Goal: Task Accomplishment & Management: Manage account settings

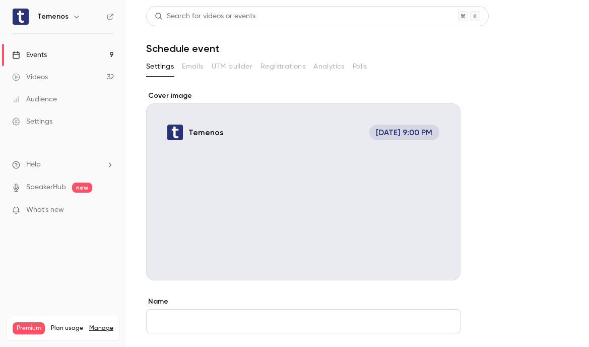
click at [54, 58] on link "Events 9" at bounding box center [63, 55] width 126 height 22
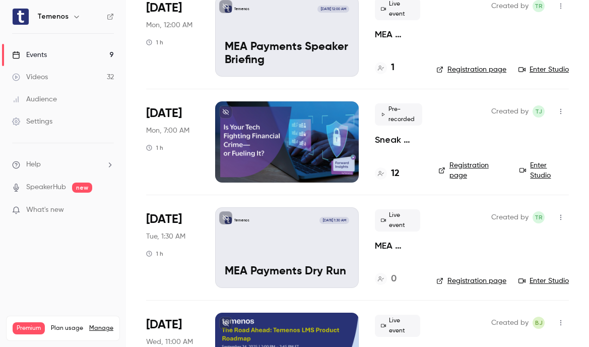
scroll to position [75, 0]
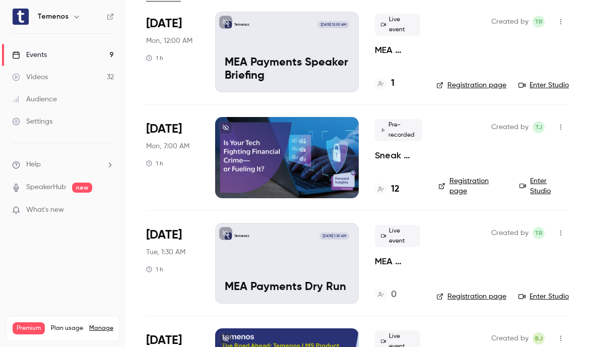
click at [336, 175] on div at bounding box center [287, 157] width 144 height 81
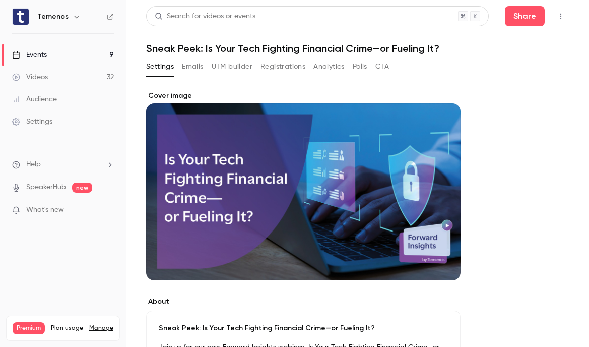
click at [201, 71] on button "Emails" at bounding box center [192, 66] width 21 height 16
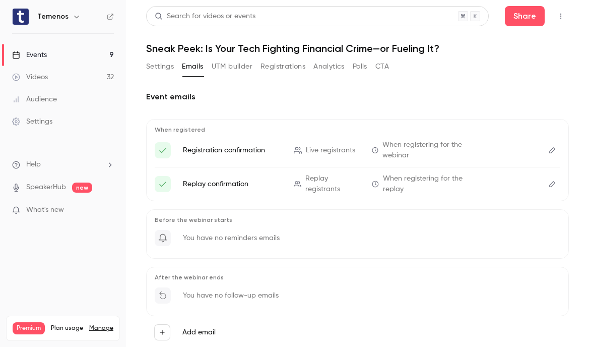
click at [229, 64] on button "UTM builder" at bounding box center [232, 66] width 41 height 16
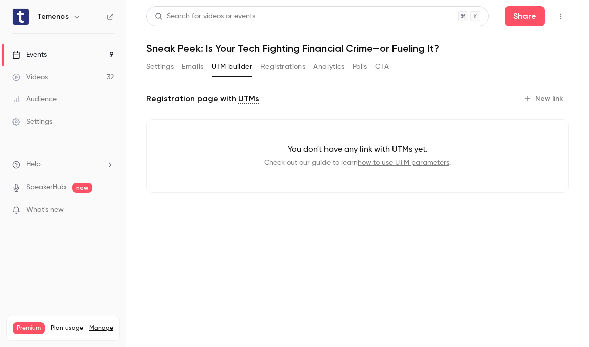
click at [269, 64] on button "Registrations" at bounding box center [282, 66] width 45 height 16
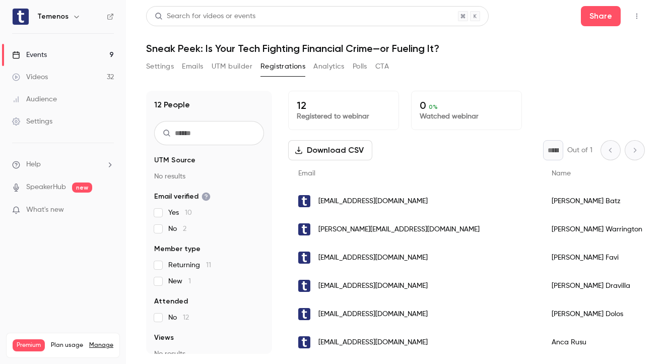
click at [335, 68] on button "Analytics" at bounding box center [328, 66] width 31 height 16
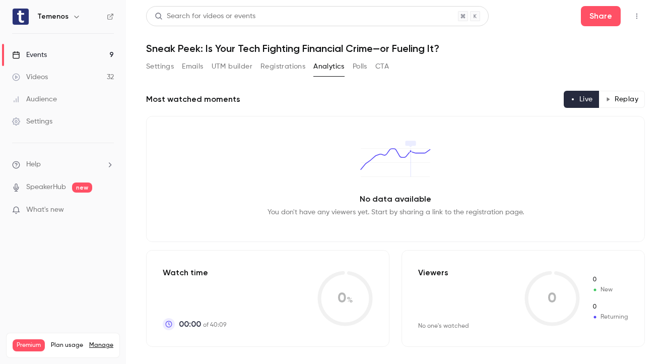
click at [363, 68] on button "Polls" at bounding box center [360, 66] width 15 height 16
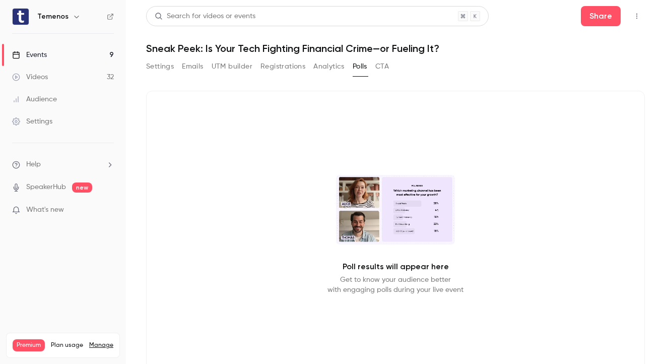
click at [154, 68] on button "Settings" at bounding box center [160, 66] width 28 height 16
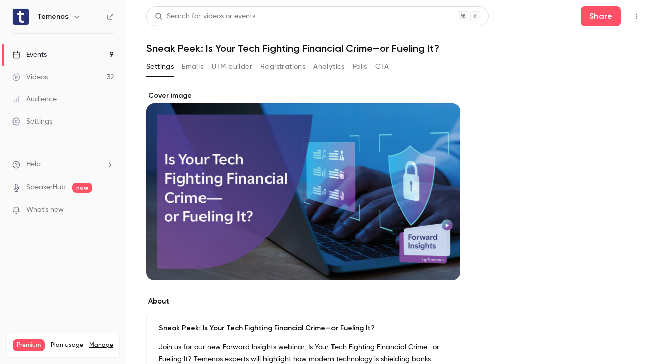
click at [60, 60] on link "Events 9" at bounding box center [63, 55] width 126 height 22
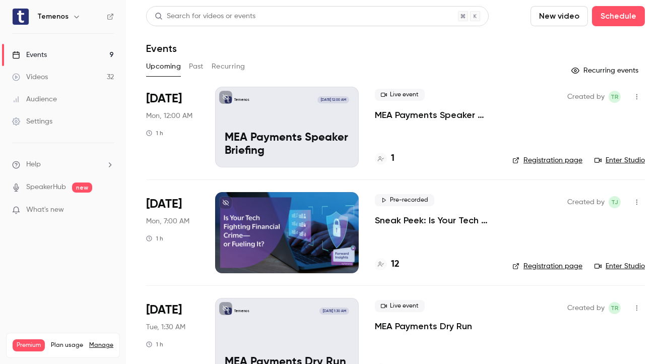
click at [587, 269] on link "Enter Studio" at bounding box center [619, 266] width 50 height 10
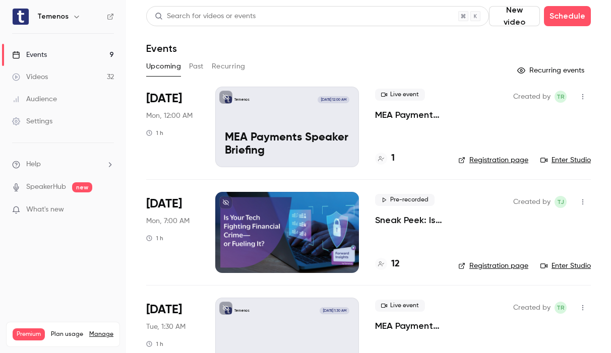
click at [328, 197] on div at bounding box center [287, 232] width 144 height 81
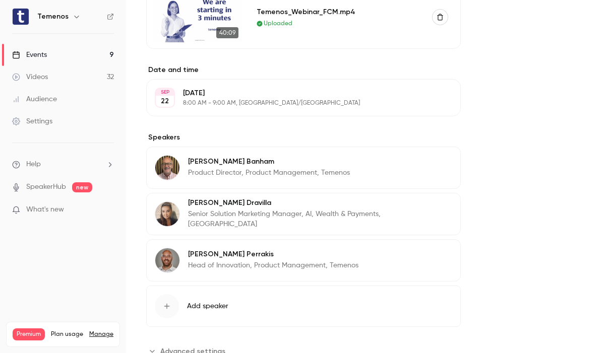
scroll to position [578, 0]
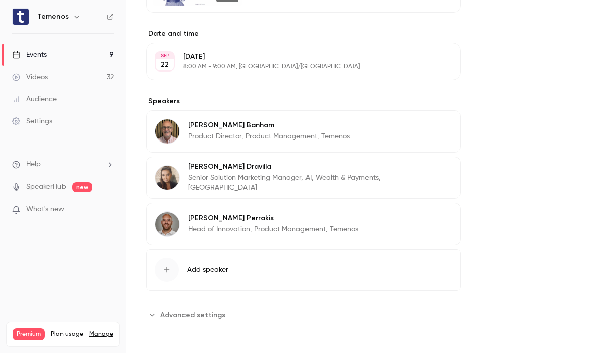
click at [213, 314] on span "Advanced settings" at bounding box center [192, 315] width 65 height 11
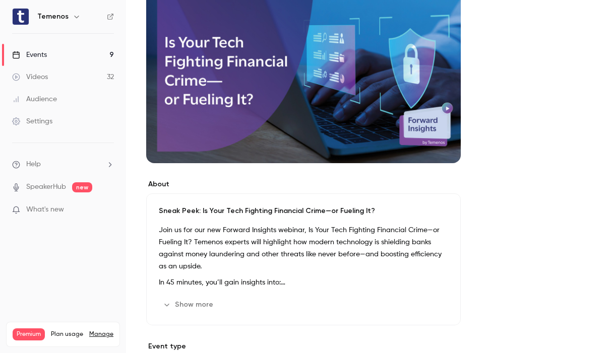
scroll to position [0, 0]
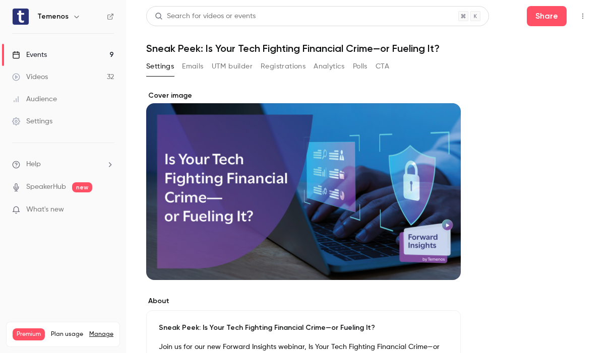
click at [67, 56] on link "Events 9" at bounding box center [63, 55] width 126 height 22
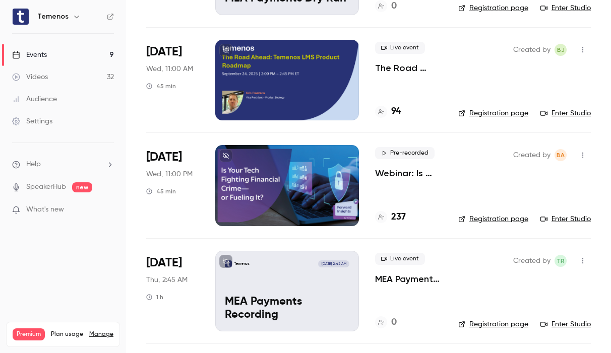
scroll to position [364, 0]
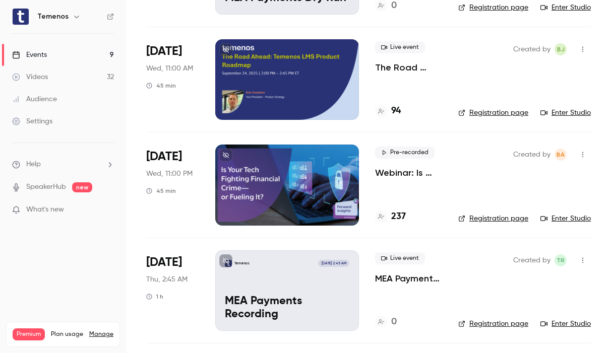
click at [319, 209] on div at bounding box center [287, 185] width 144 height 81
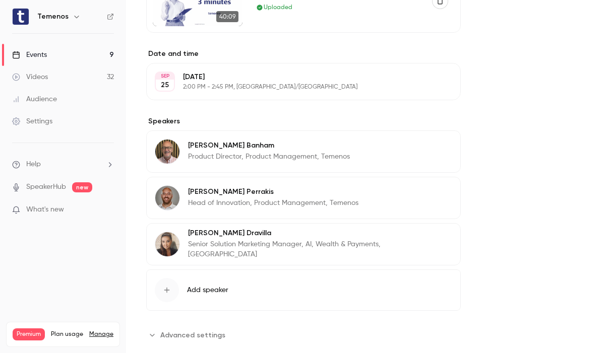
scroll to position [578, 0]
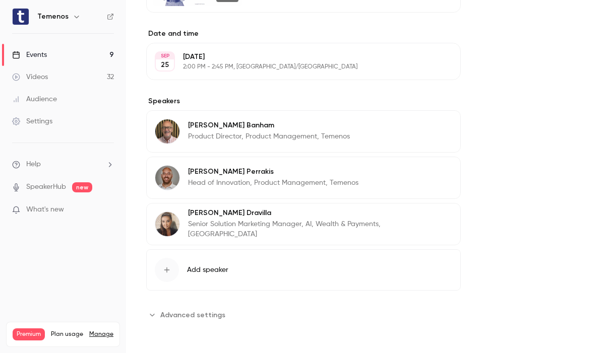
click at [216, 316] on span "Advanced settings" at bounding box center [192, 315] width 65 height 11
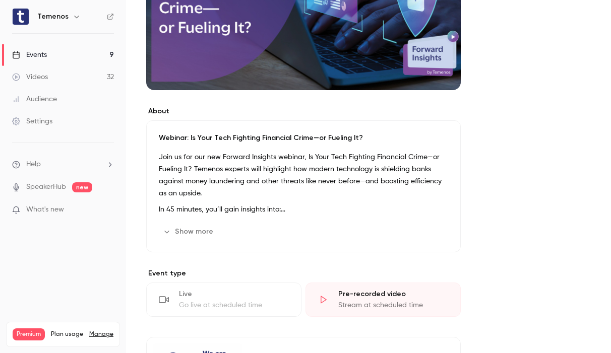
scroll to position [41, 0]
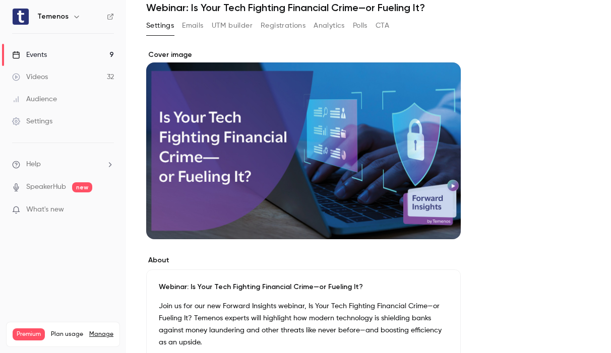
click at [56, 54] on link "Events 9" at bounding box center [63, 55] width 126 height 22
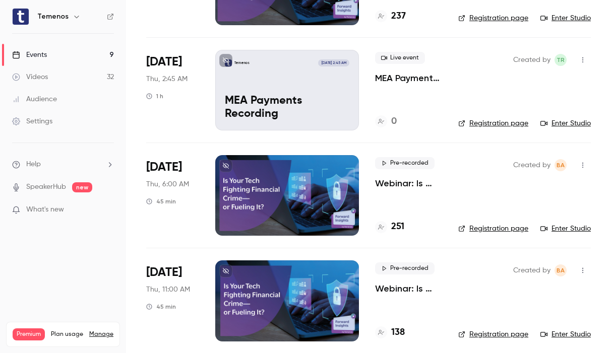
scroll to position [619, 0]
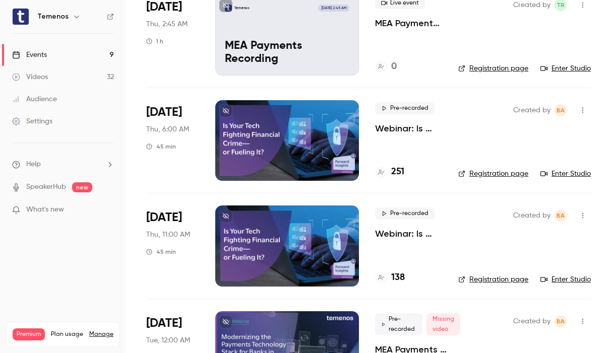
click at [275, 156] on div at bounding box center [287, 140] width 144 height 81
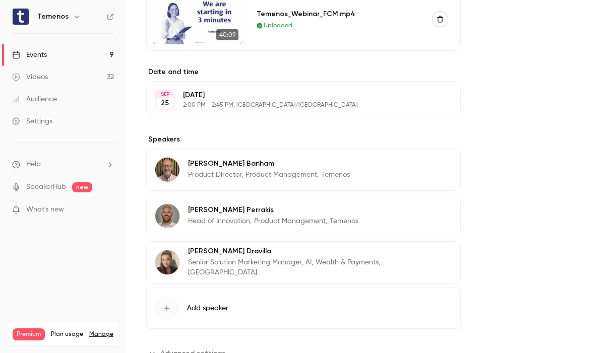
scroll to position [578, 0]
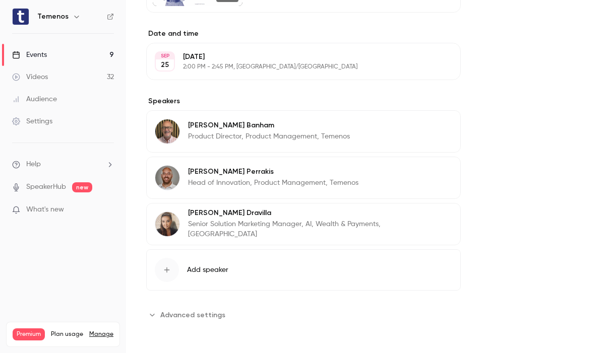
click at [204, 312] on span "Advanced settings" at bounding box center [192, 315] width 65 height 11
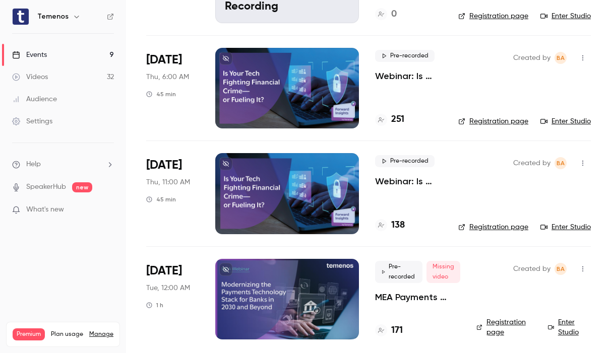
scroll to position [676, 0]
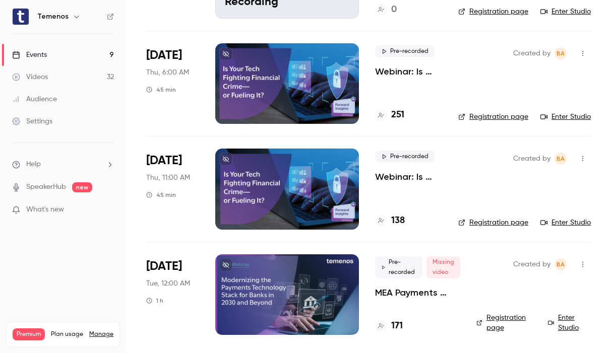
click at [270, 191] on div at bounding box center [287, 189] width 144 height 81
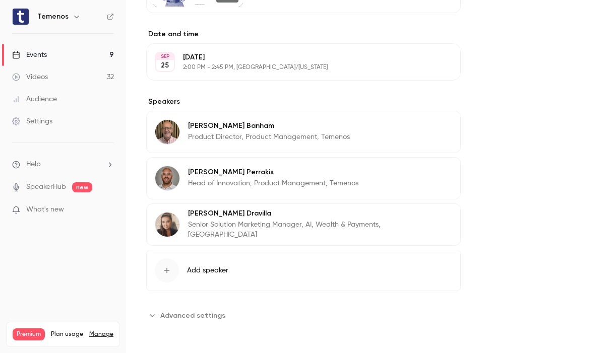
scroll to position [578, 0]
click at [197, 312] on span "Advanced settings" at bounding box center [192, 315] width 65 height 11
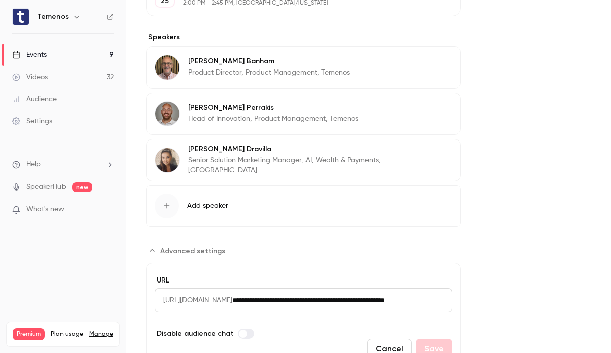
scroll to position [691, 0]
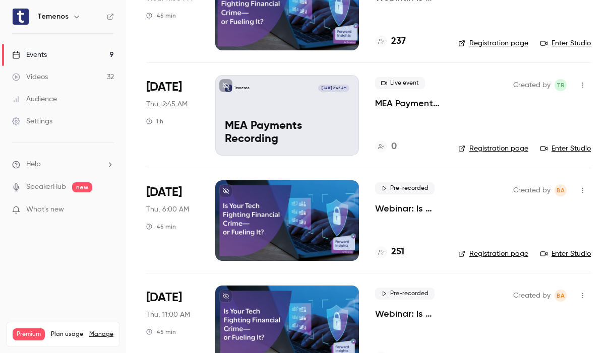
scroll to position [339, 0]
